Goal: Find specific page/section: Find specific page/section

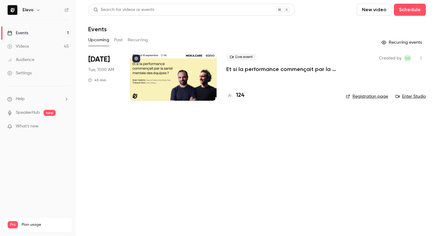
click at [234, 71] on p "Et si la performance commençait par la santé mentale des équipes ?" at bounding box center [281, 69] width 110 height 7
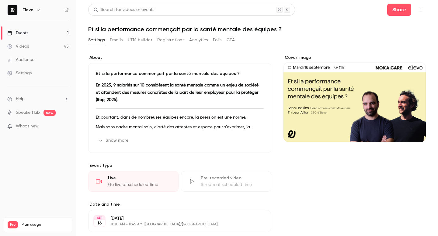
click at [178, 39] on button "Registrations" at bounding box center [170, 40] width 27 height 10
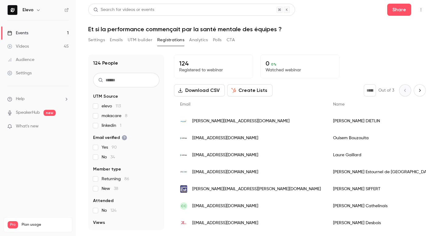
click at [99, 36] on button "Settings" at bounding box center [96, 40] width 17 height 10
